Goal: Information Seeking & Learning: Learn about a topic

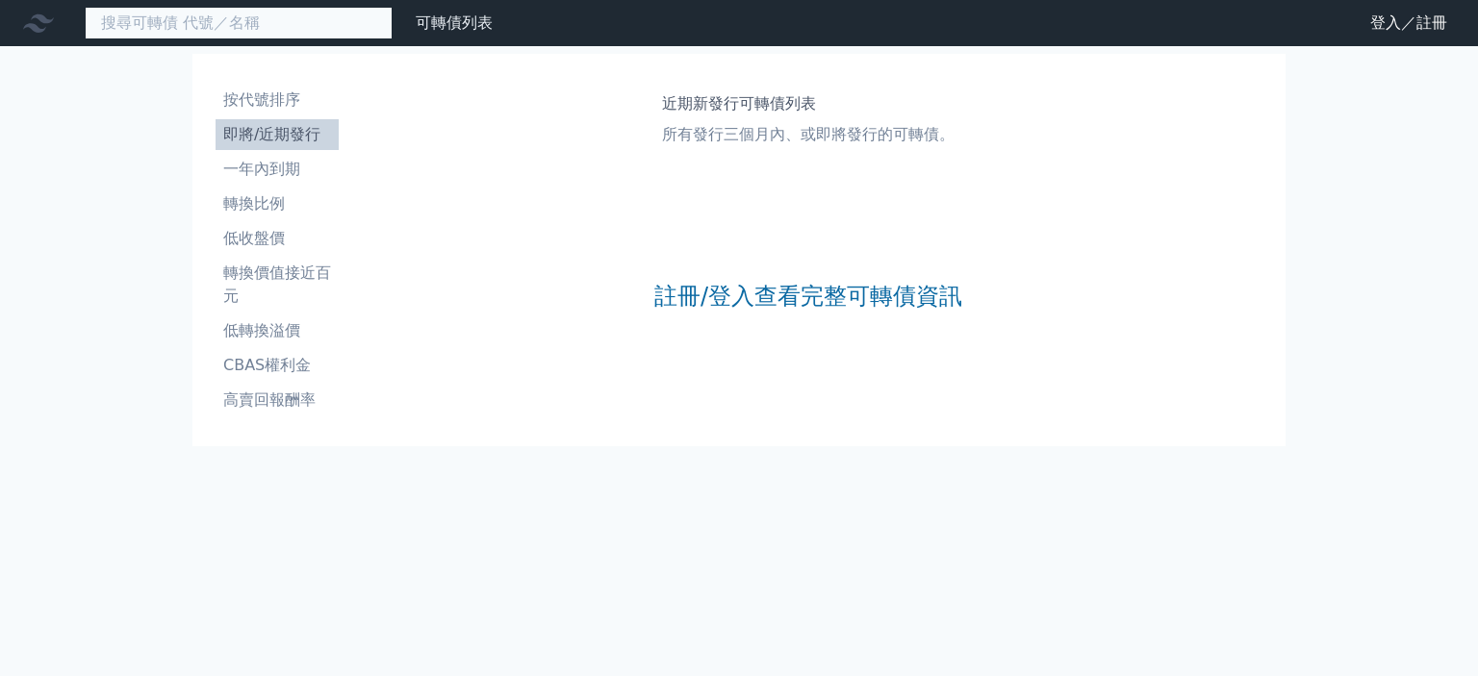
click at [292, 20] on input at bounding box center [239, 23] width 308 height 33
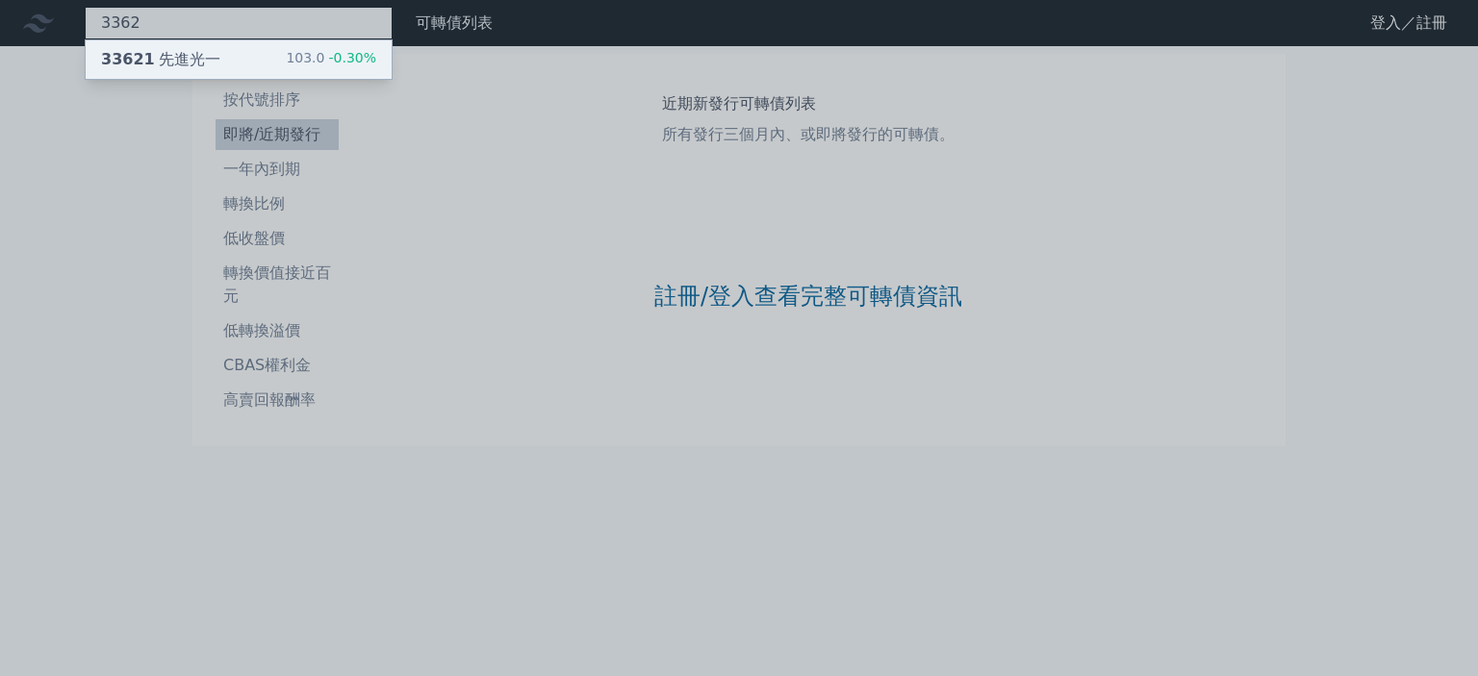
type input "3362"
click at [139, 55] on span "33621" at bounding box center [128, 59] width 54 height 18
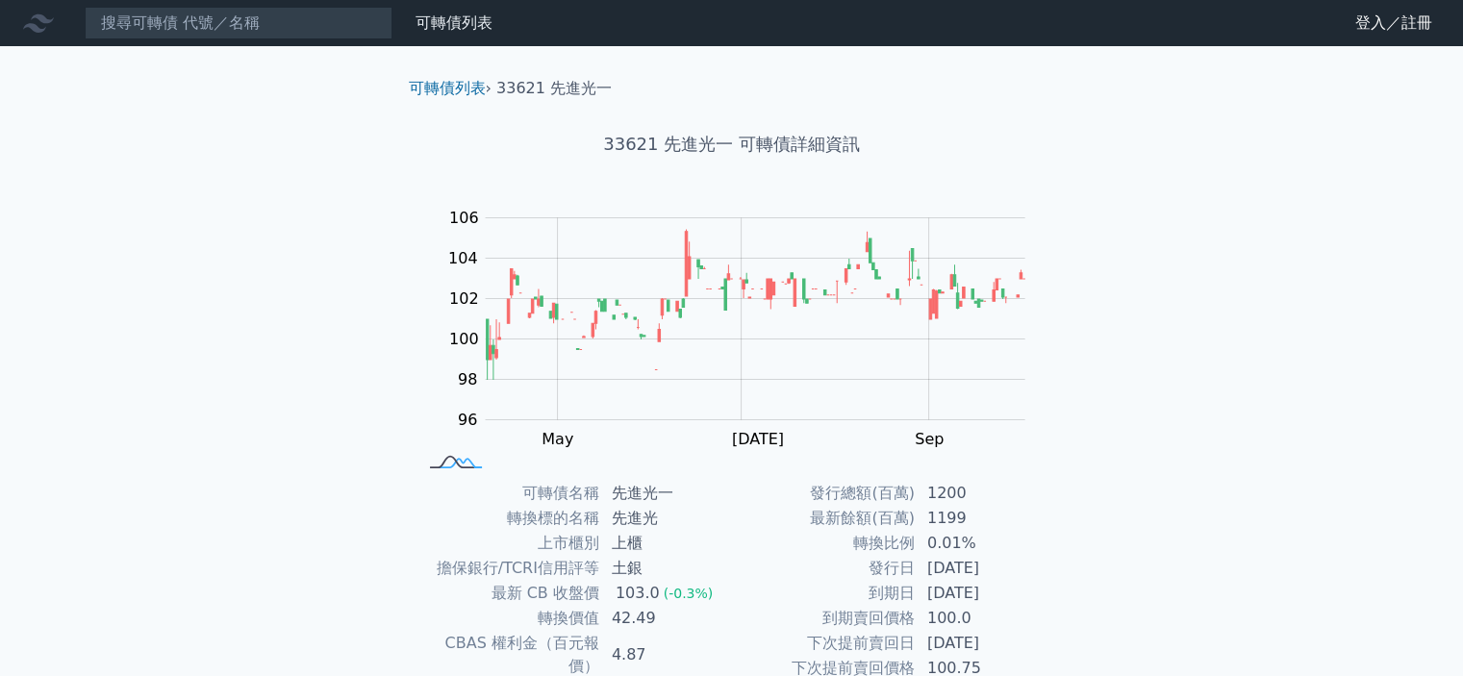
click at [446, 461] on rect at bounding box center [456, 463] width 64 height 20
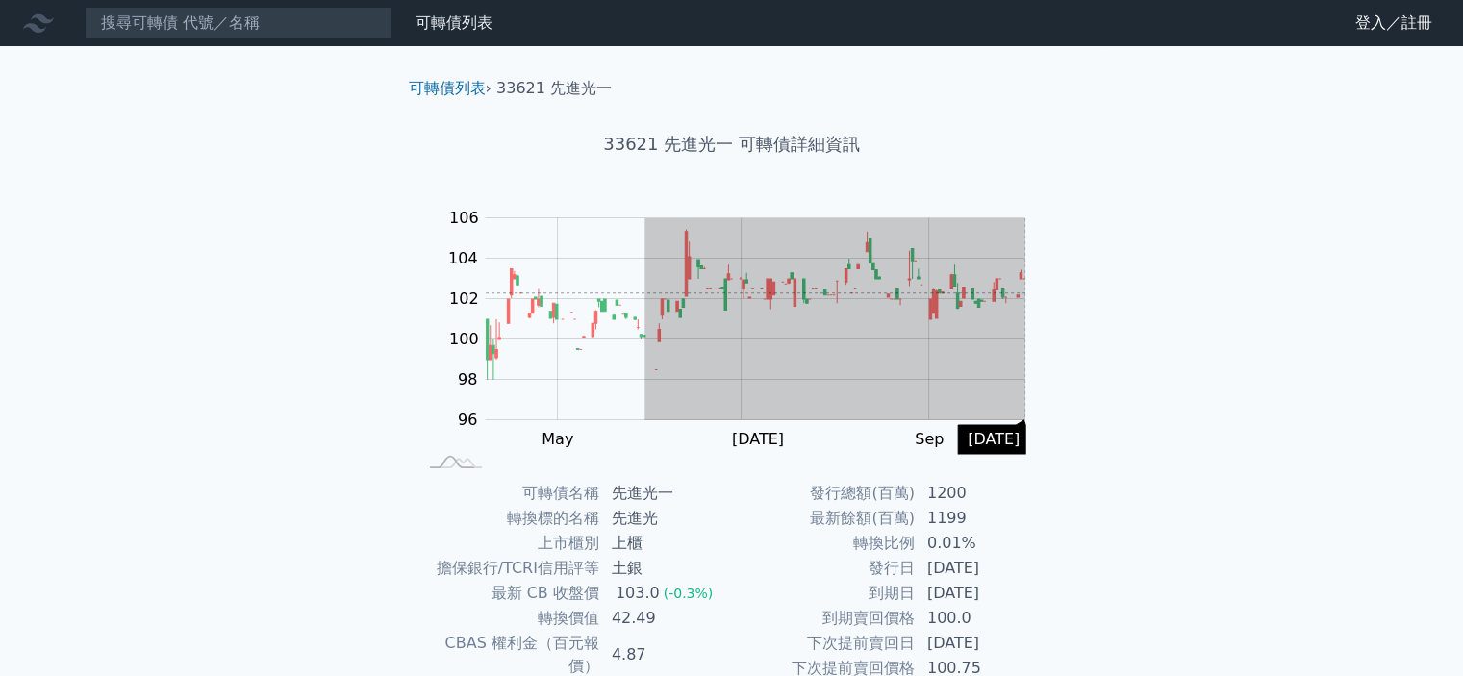
click at [1074, 292] on div "可轉債列表 › 33621 先進光一 33621 先進光一 可轉債詳細資訊 Zoom Out 104 92 94 96 98 100 102 104 106 …" at bounding box center [732, 480] width 739 height 868
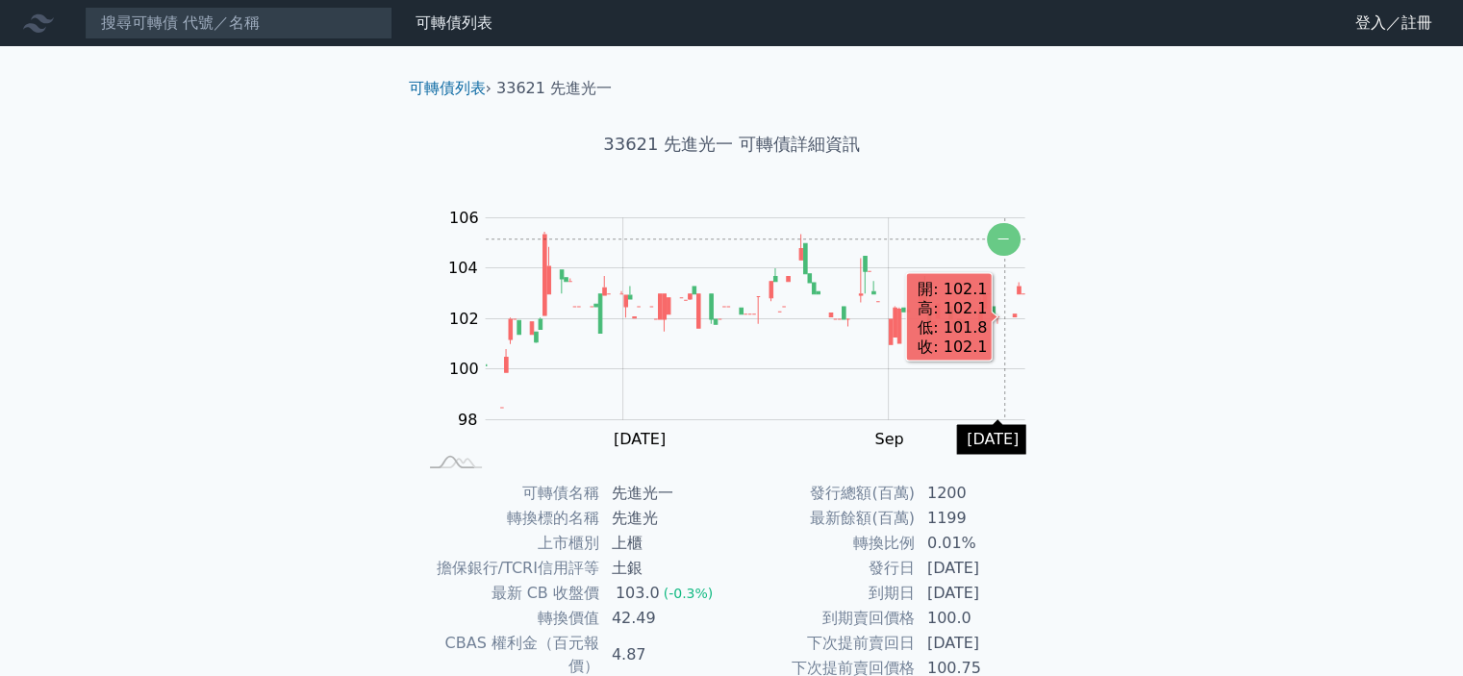
click at [1004, 239] on icon "Chart" at bounding box center [1004, 239] width 34 height 33
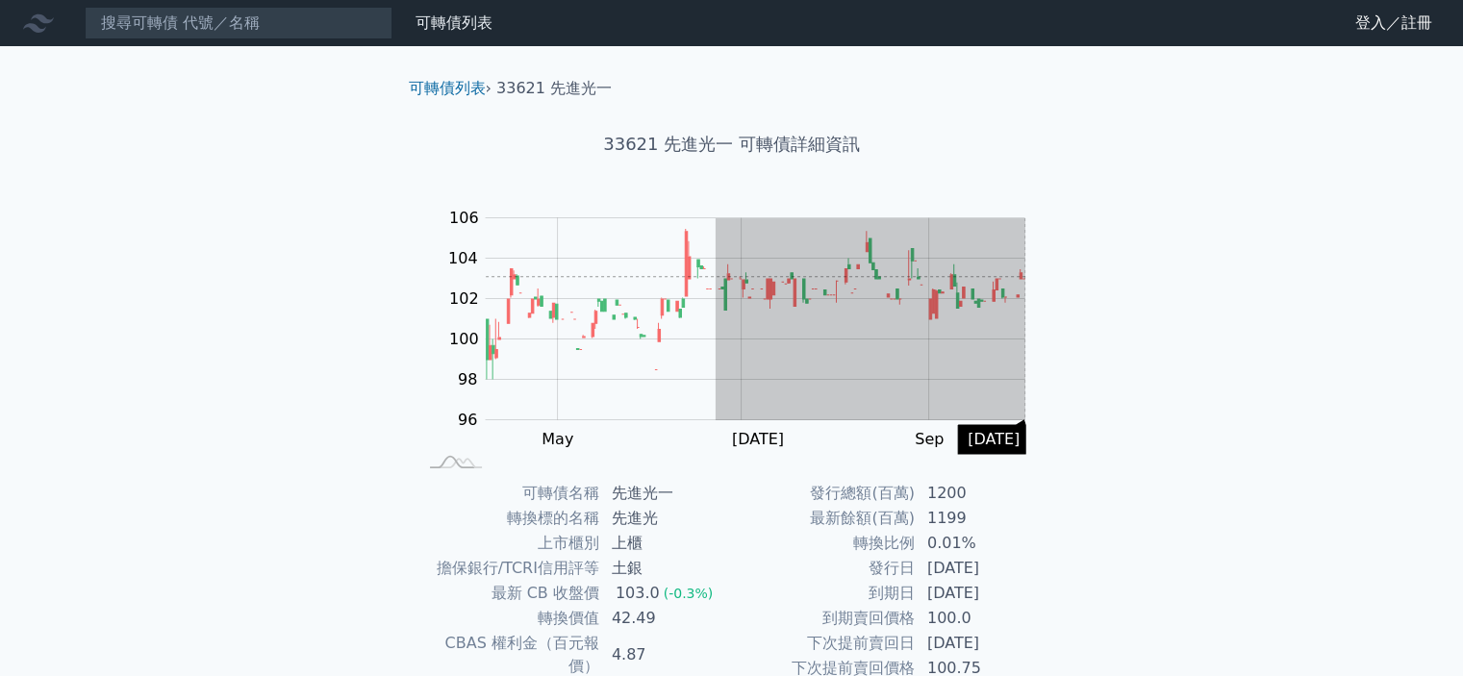
click at [1110, 276] on div "可轉債列表 財務數據 可轉債列表 財務數據 登入／註冊 登入／註冊 可轉債列表 › 33621 先進光一 33621 先進光一 可轉債詳細資訊 Zoom Ou…" at bounding box center [731, 457] width 1463 height 914
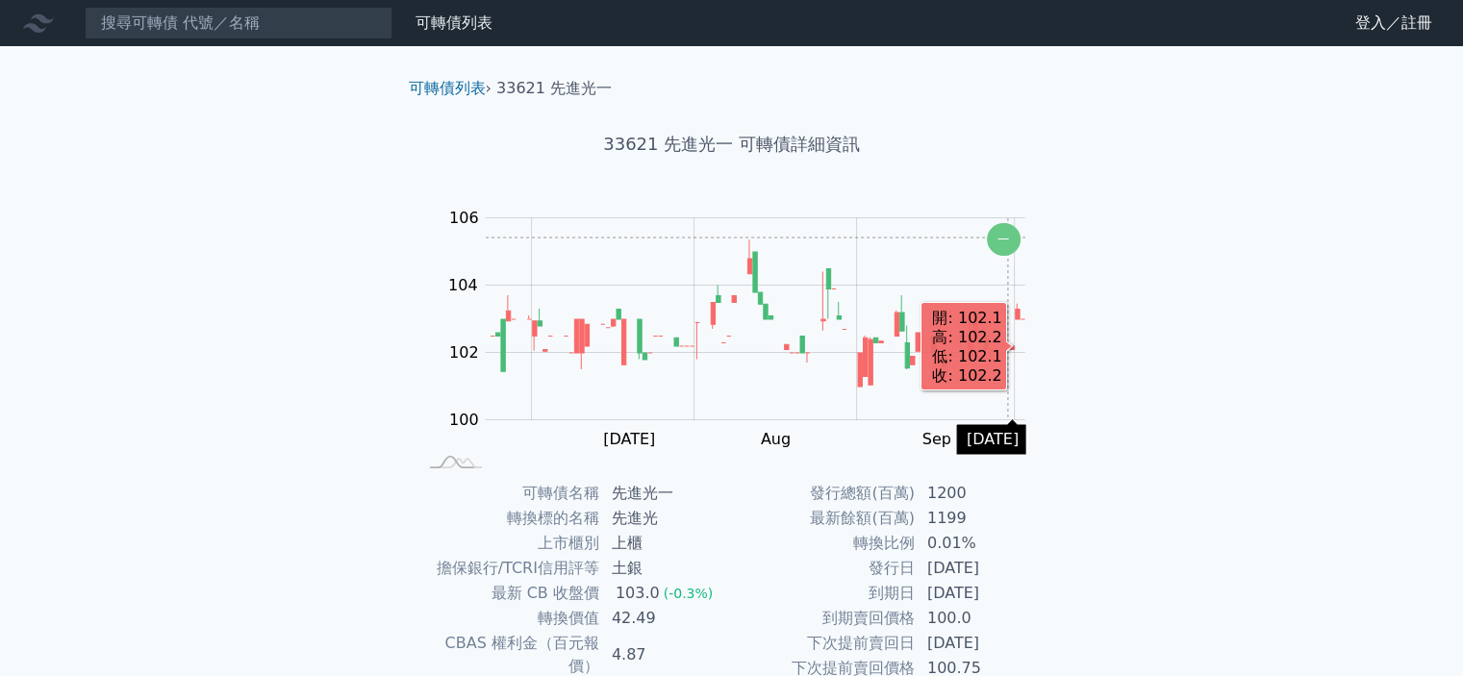
click at [1007, 238] on icon "Chart" at bounding box center [1004, 239] width 34 height 33
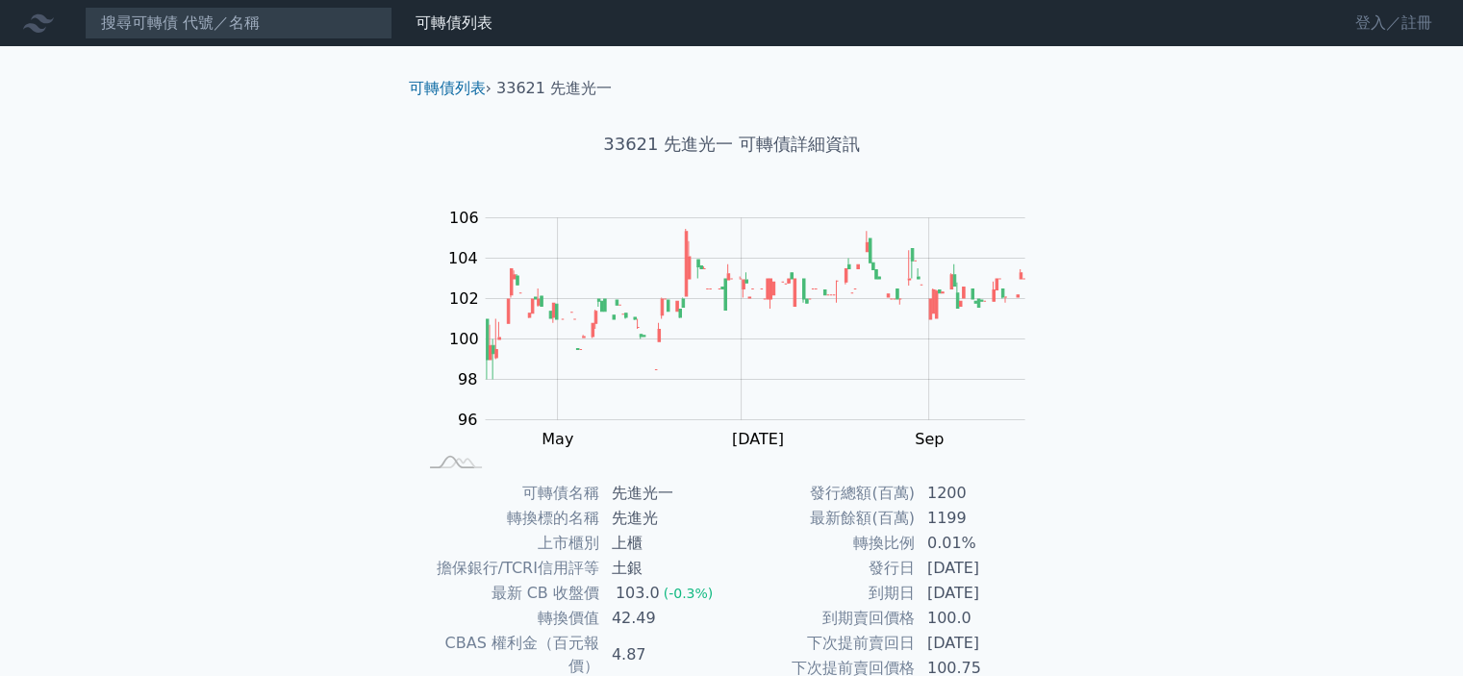
click at [1370, 16] on link "登入／註冊" at bounding box center [1394, 23] width 108 height 31
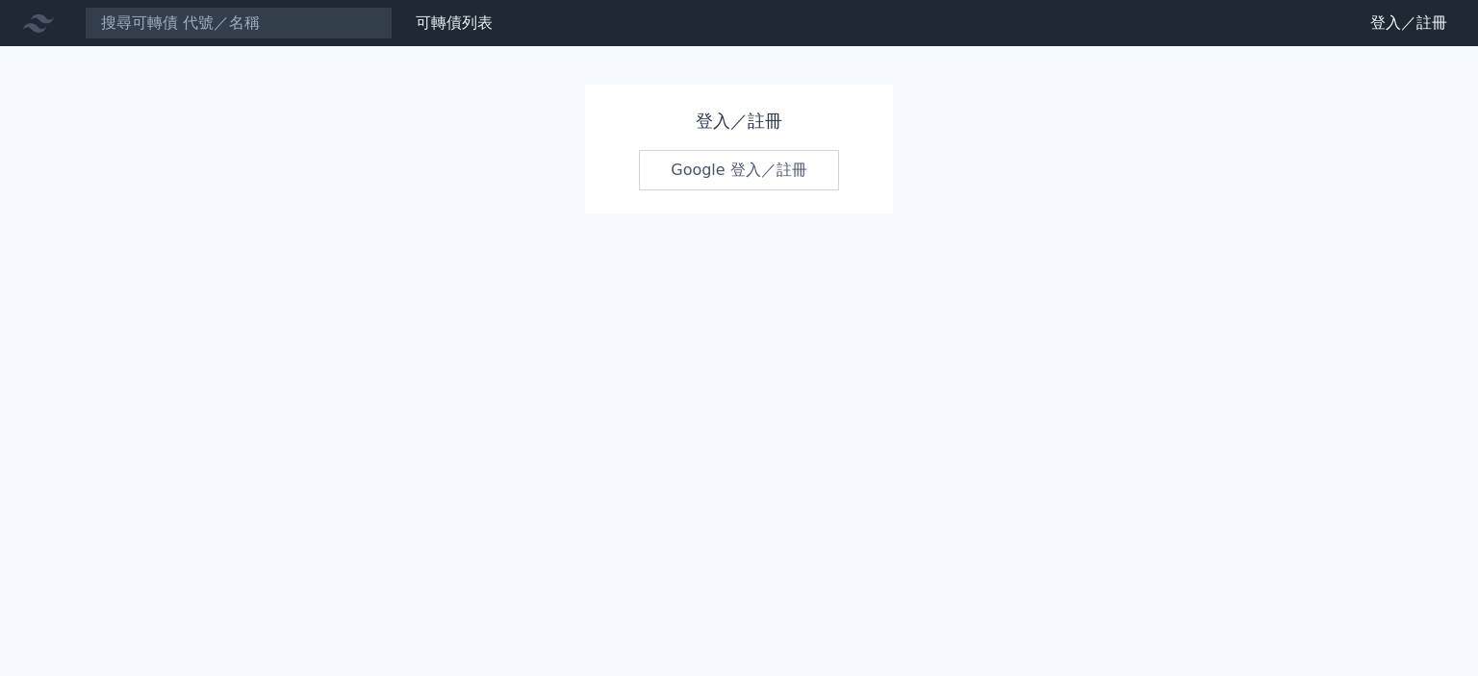
click at [738, 164] on link "Google 登入／註冊" at bounding box center [739, 170] width 200 height 40
